Goal: Information Seeking & Learning: Check status

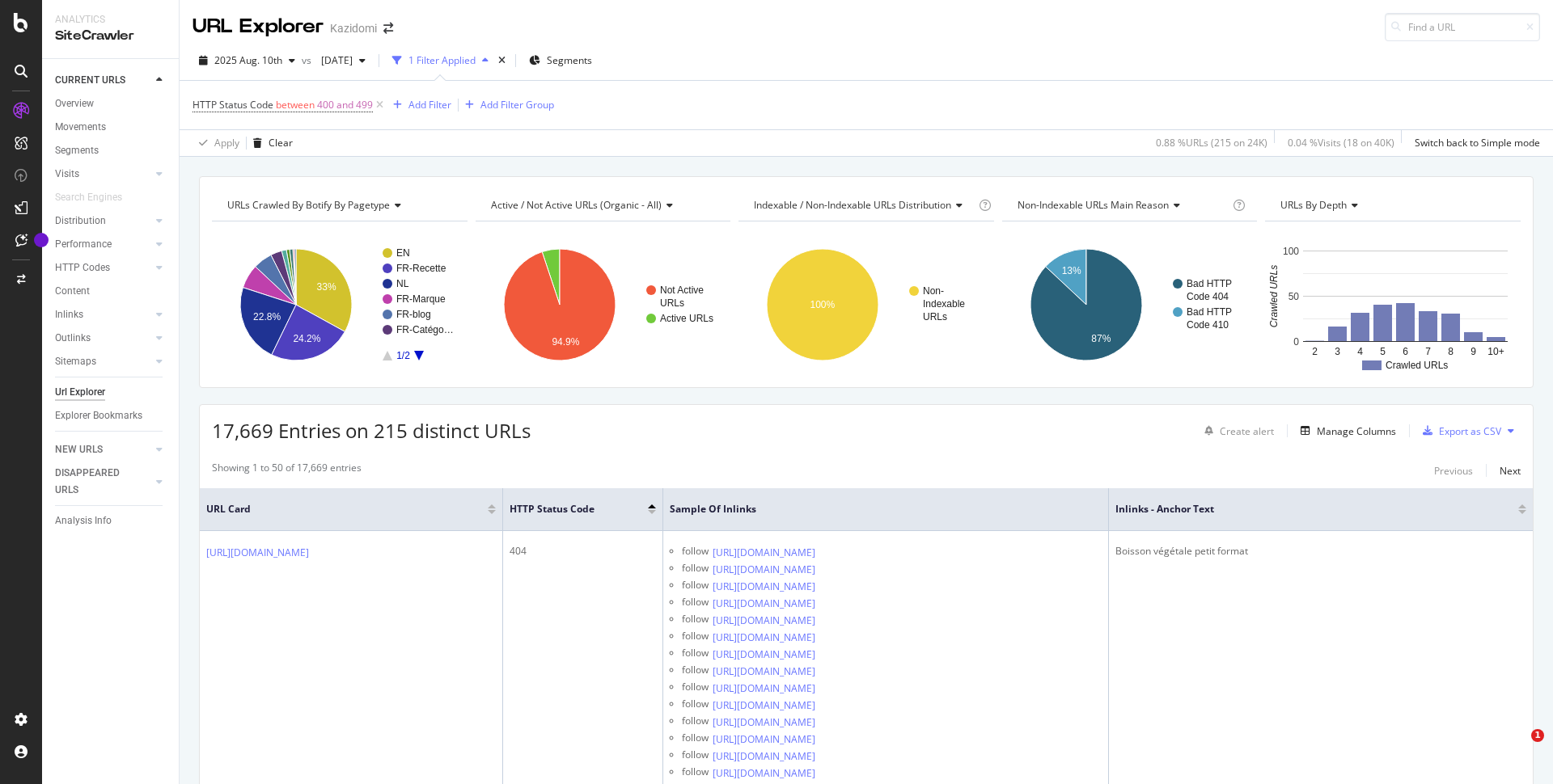
click at [274, 61] on span "2025 Aug. 10th" at bounding box center [248, 60] width 68 height 13
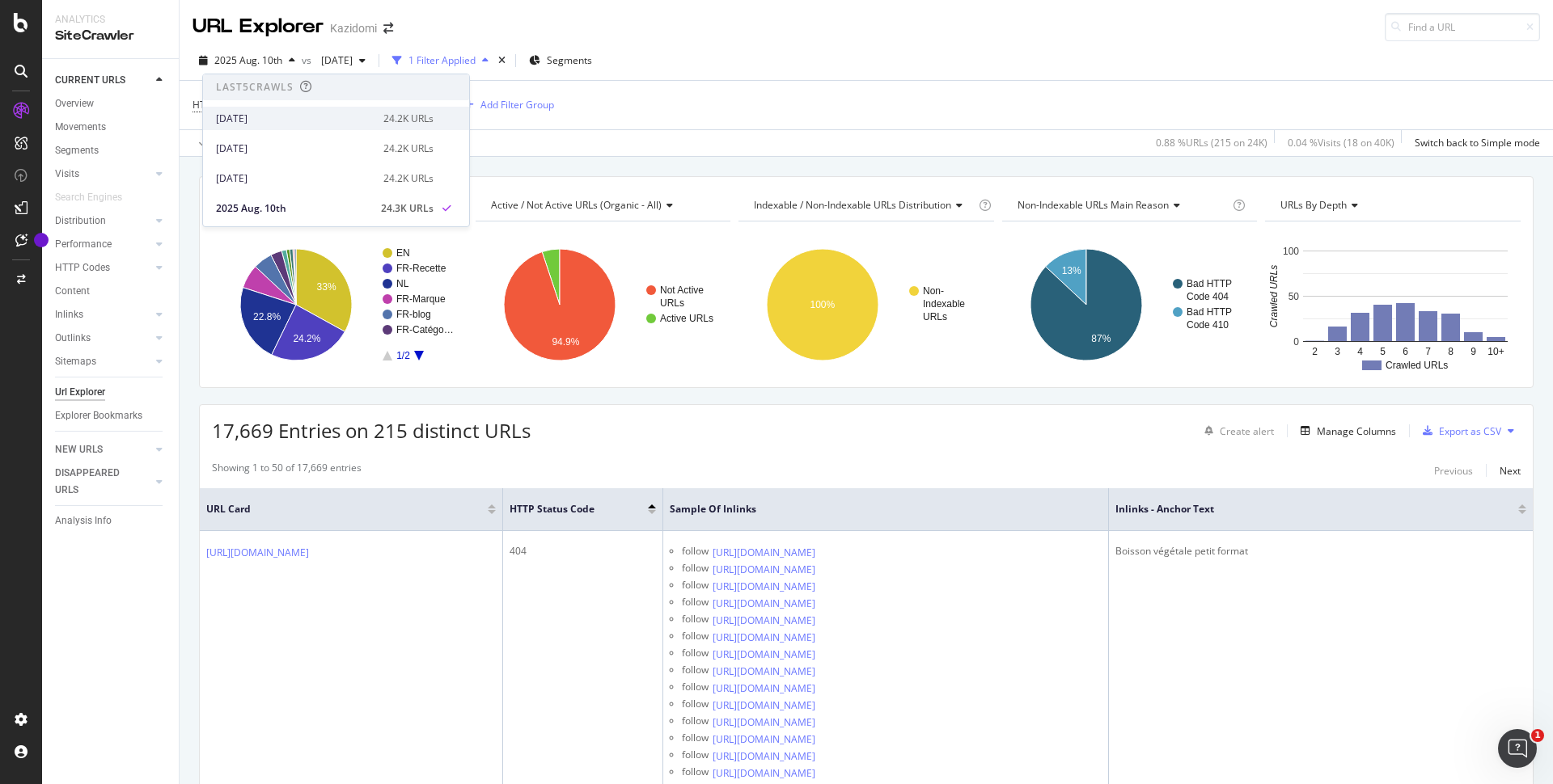
click at [280, 120] on div "[DATE]" at bounding box center [295, 119] width 157 height 14
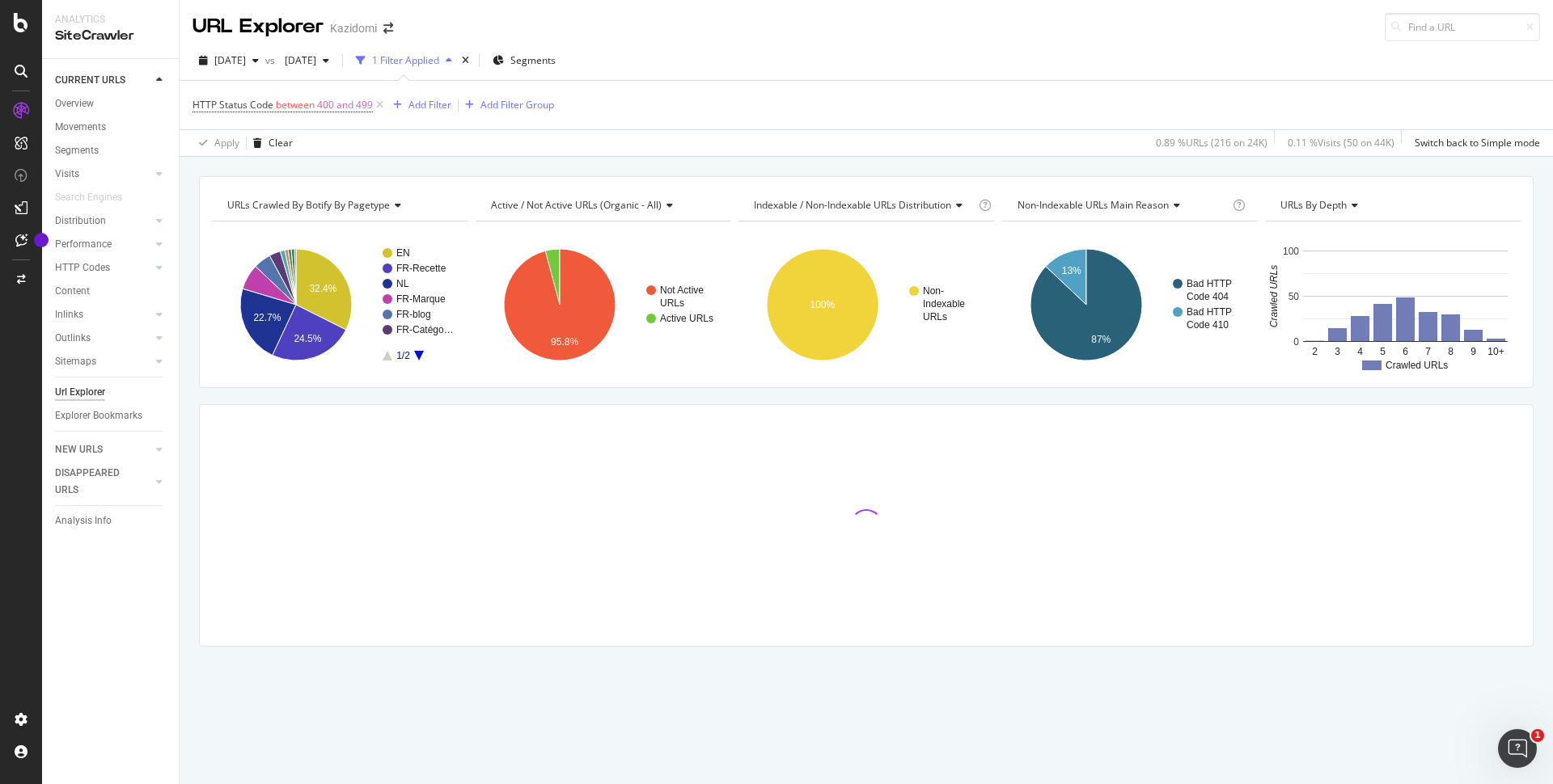
click at [618, 403] on div "URLs Crawled By Botify By pagetype Chart (by Value) Table Expand Export as CSV …" at bounding box center [866, 439] width 1374 height 527
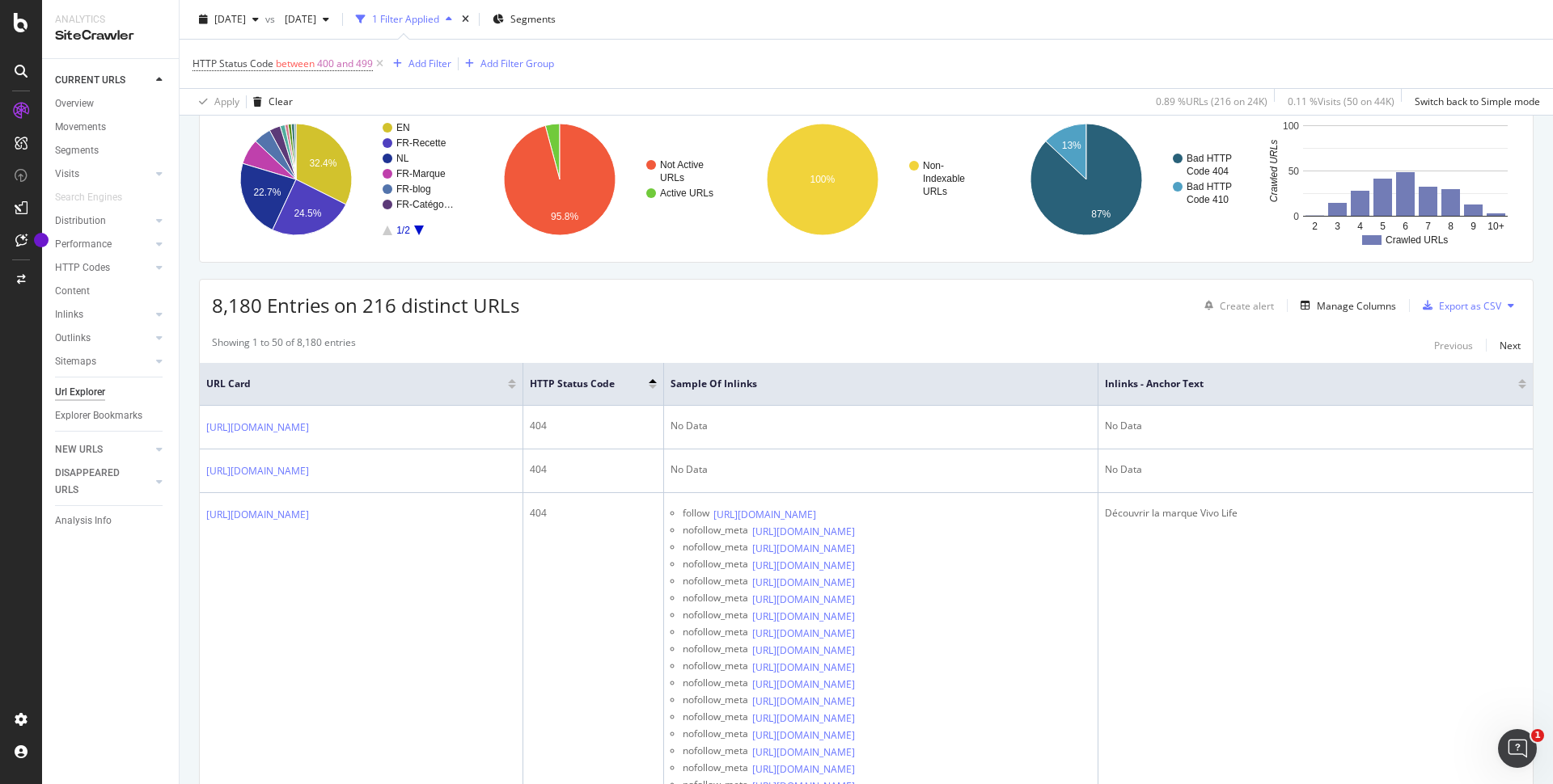
scroll to position [156, 0]
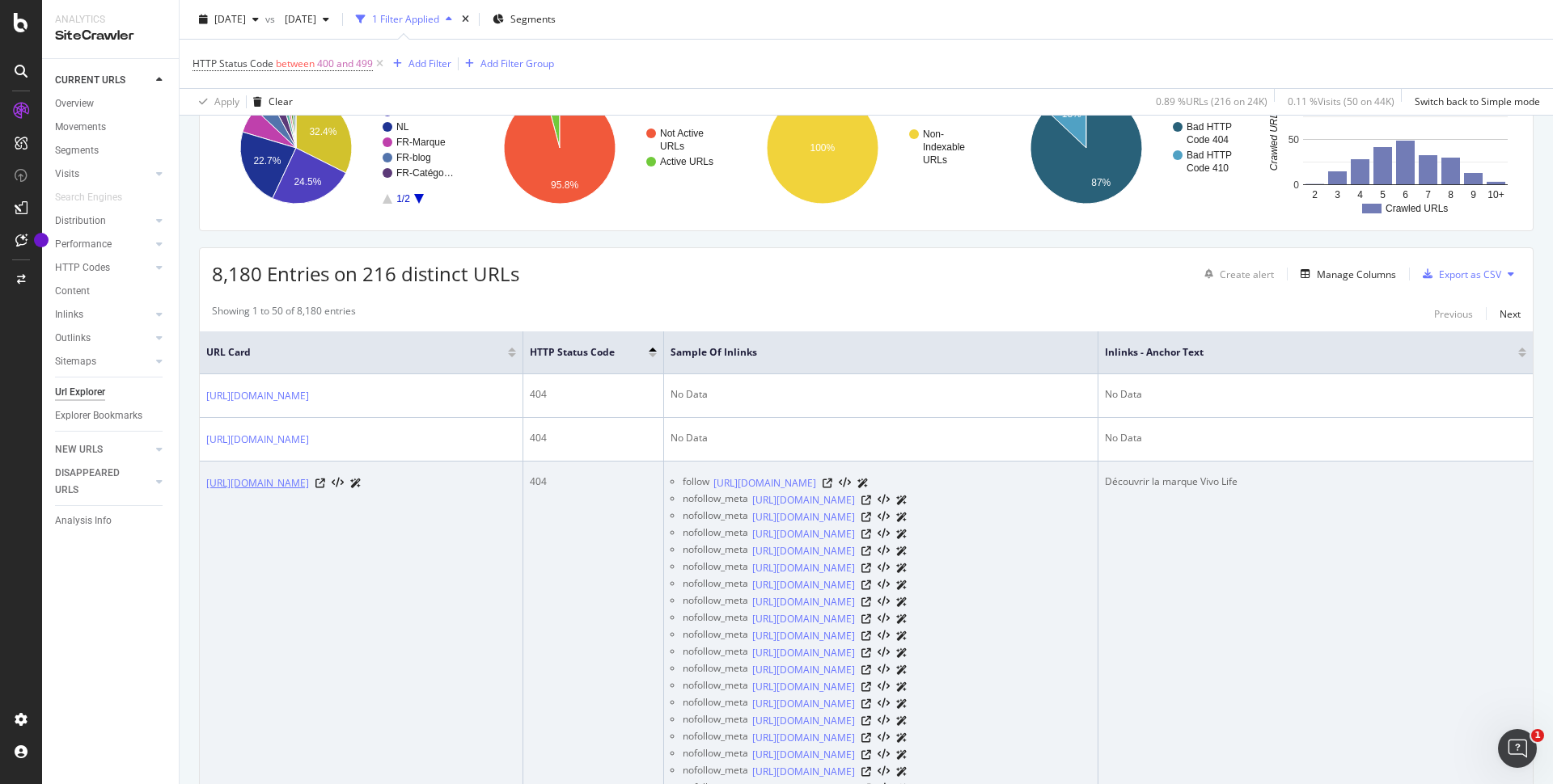
click at [309, 491] on link "[URL][DOMAIN_NAME]" at bounding box center [258, 483] width 103 height 16
click at [823, 508] on link "[URL][DOMAIN_NAME]" at bounding box center [804, 500] width 103 height 16
click at [871, 506] on icon at bounding box center [866, 501] width 10 height 10
